Goal: Check status: Check status

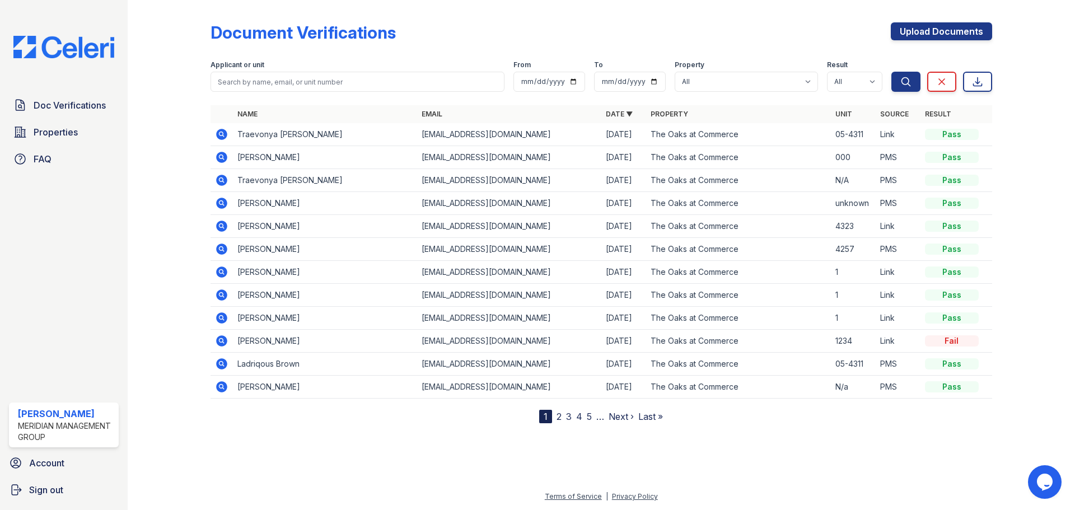
click at [227, 139] on icon at bounding box center [221, 134] width 13 height 13
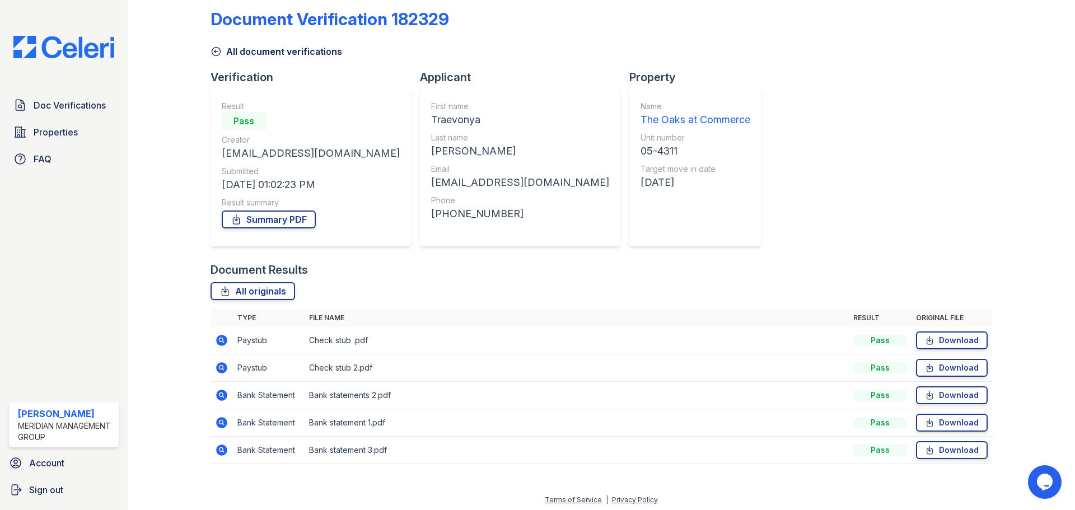
scroll to position [17, 0]
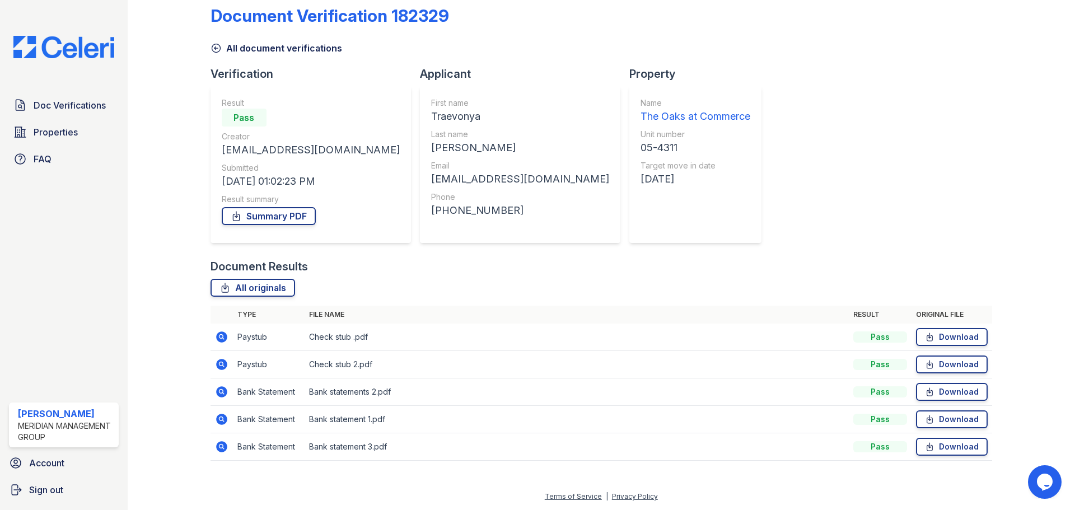
click at [218, 359] on icon at bounding box center [221, 364] width 13 height 13
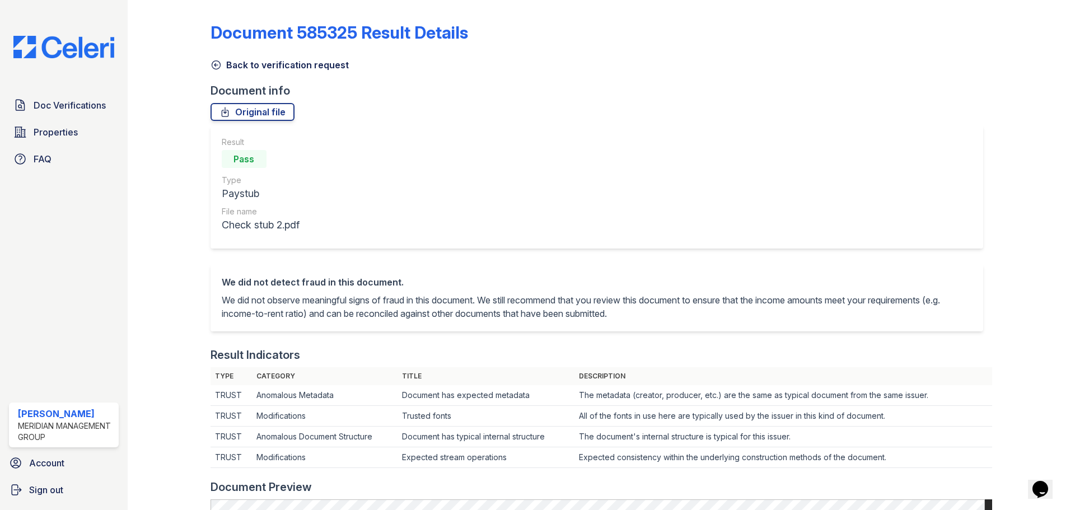
click at [251, 64] on link "Back to verification request" at bounding box center [279, 64] width 138 height 13
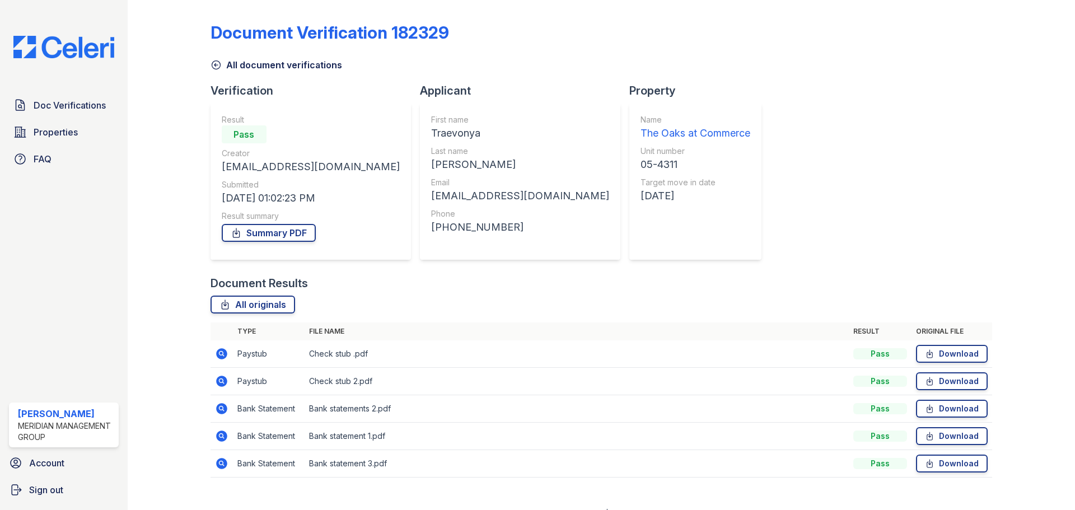
click at [221, 384] on icon at bounding box center [221, 381] width 11 height 11
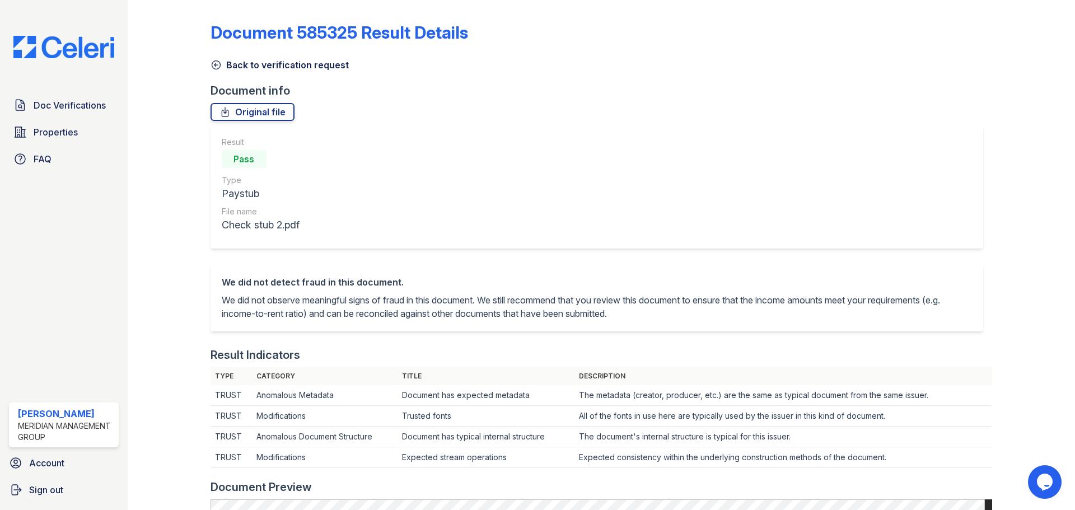
click at [255, 65] on link "Back to verification request" at bounding box center [279, 64] width 138 height 13
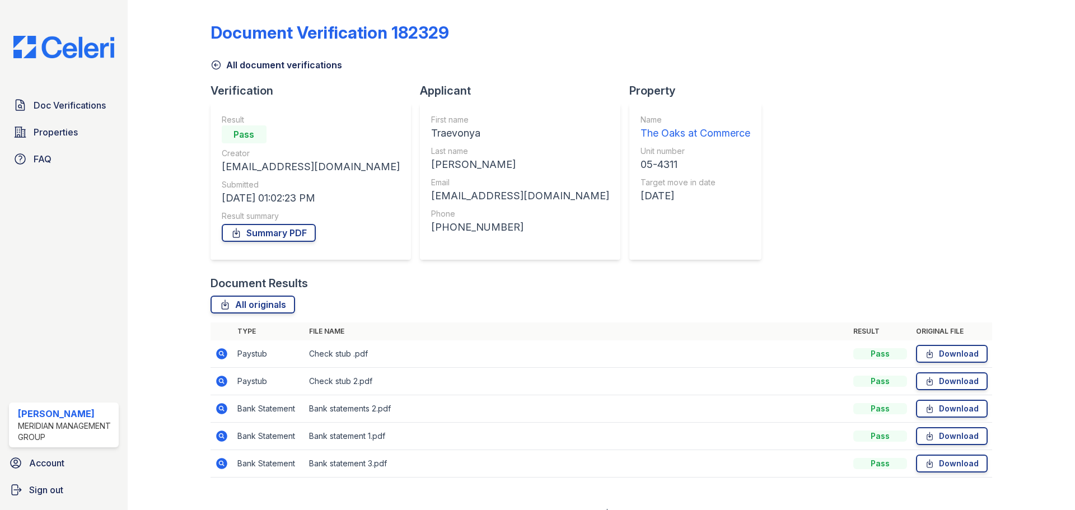
click at [224, 352] on icon at bounding box center [221, 353] width 11 height 11
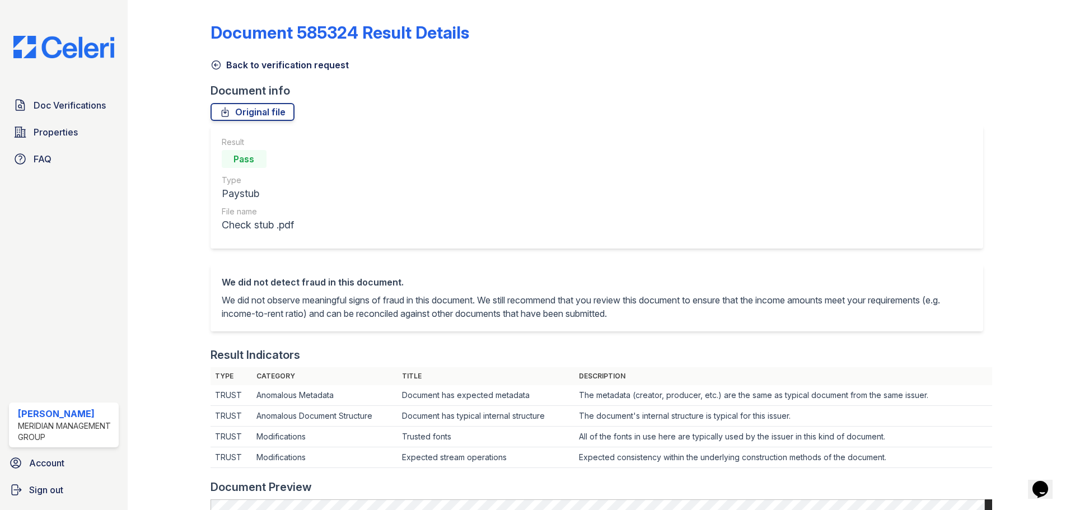
click at [265, 67] on link "Back to verification request" at bounding box center [279, 64] width 138 height 13
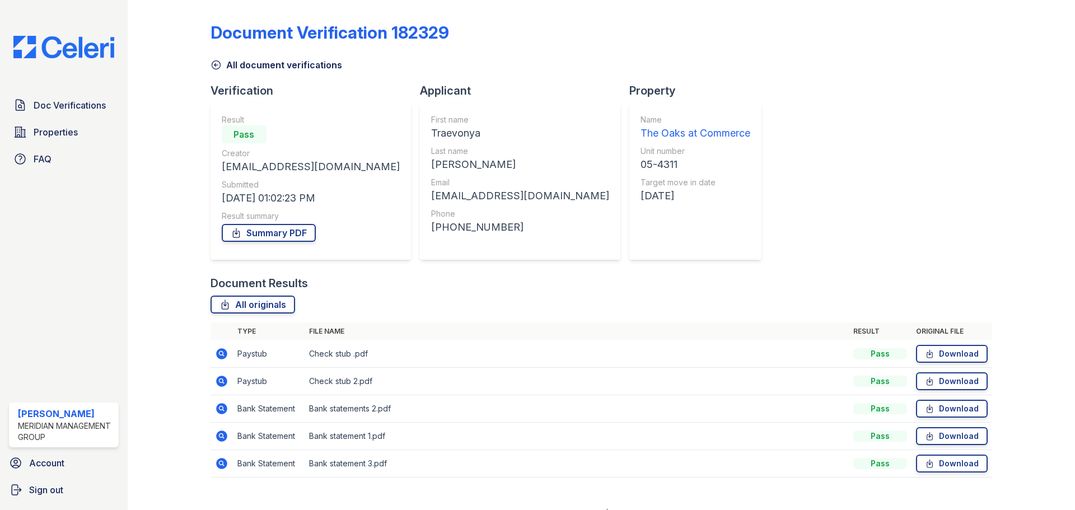
click at [222, 382] on icon at bounding box center [221, 380] width 13 height 13
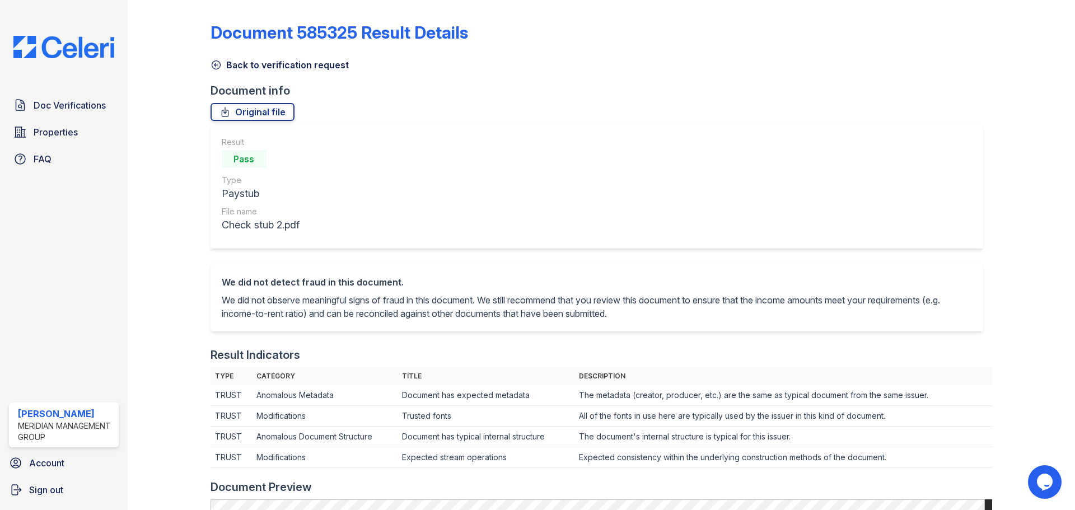
click at [237, 72] on div "Document 585325 Result Details Back to verification request Document info Origi…" at bounding box center [600, 506] width 781 height 1005
click at [238, 71] on link "Back to verification request" at bounding box center [279, 64] width 138 height 13
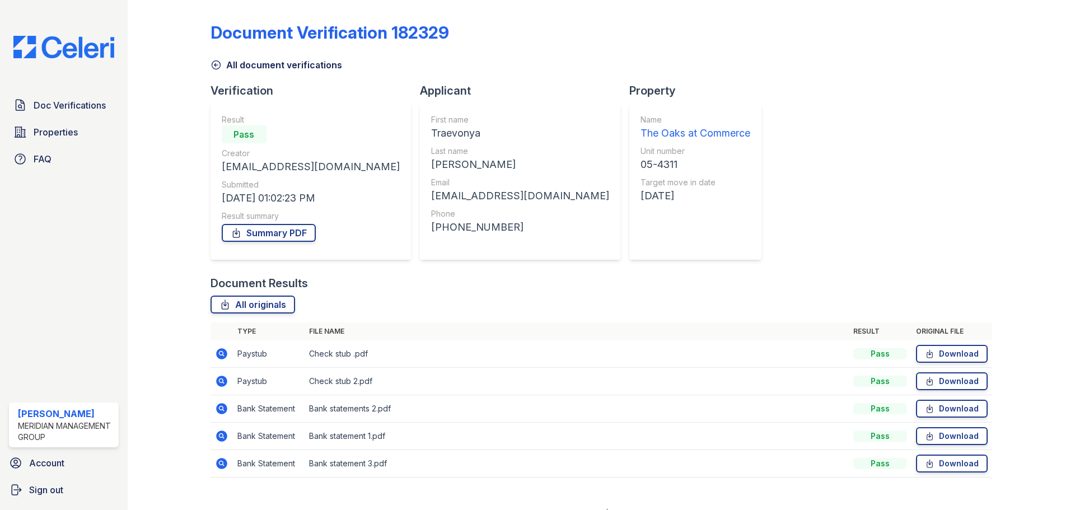
click at [226, 357] on icon at bounding box center [221, 353] width 13 height 13
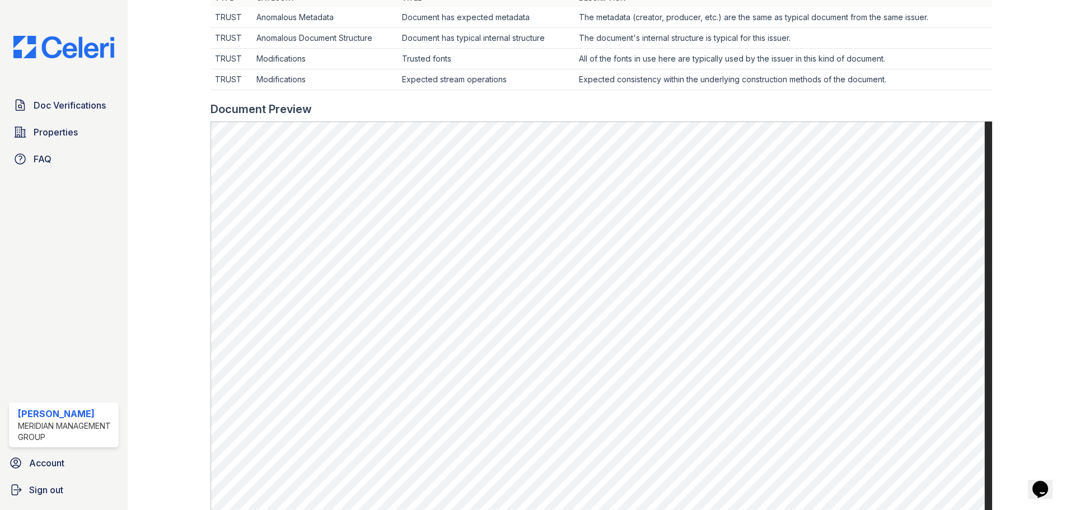
scroll to position [392, 0]
